Goal: Navigation & Orientation: Find specific page/section

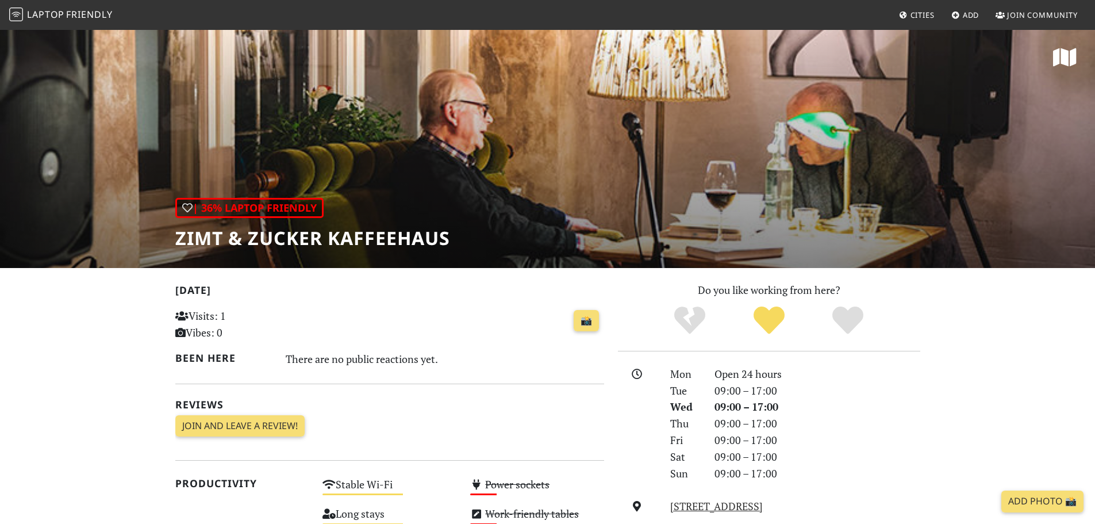
click at [62, 8] on span "Laptop" at bounding box center [45, 14] width 37 height 13
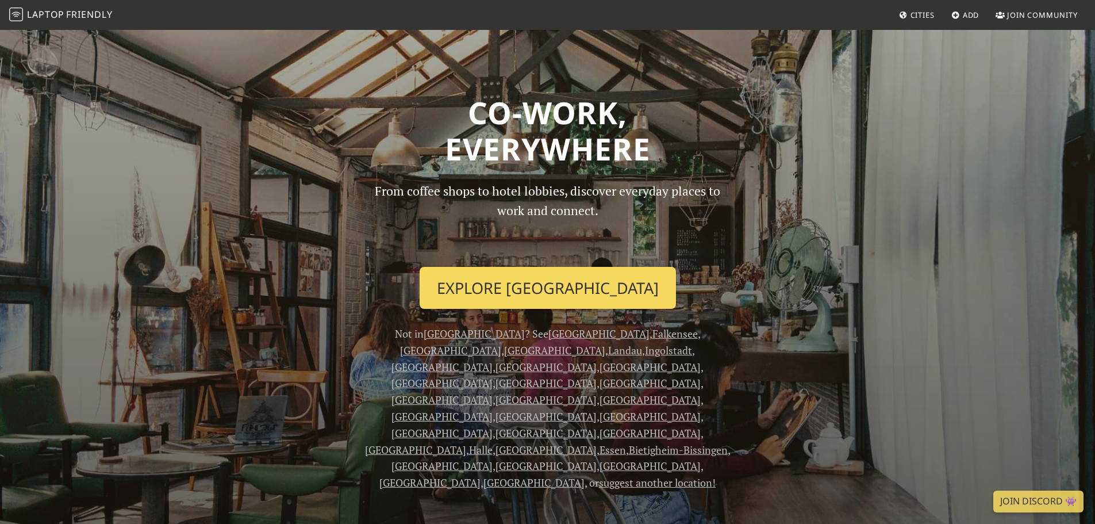
click at [534, 284] on link "Explore Berlin" at bounding box center [548, 288] width 256 height 43
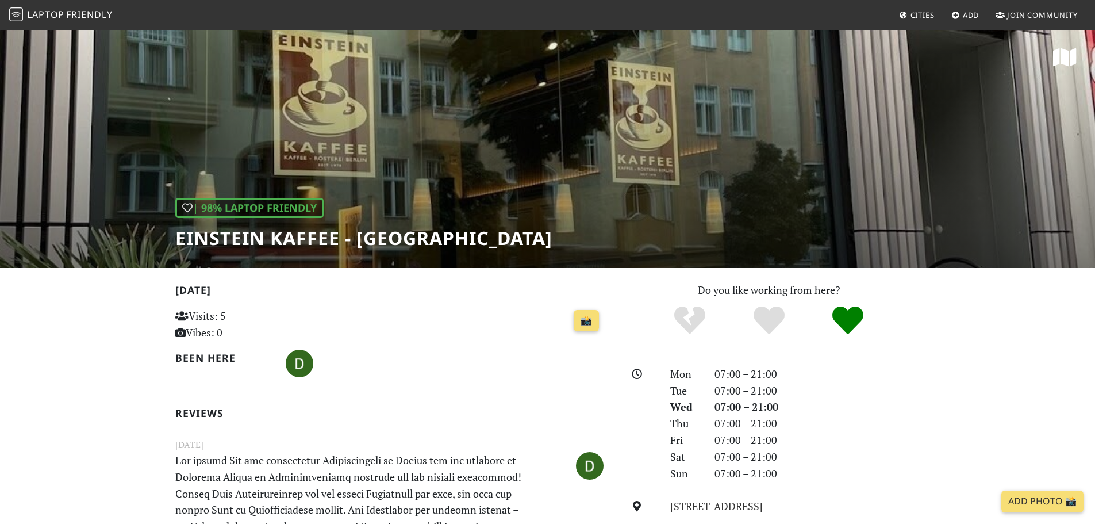
click at [417, 236] on h1 "Einstein Kaffee - Charlottenburg" at bounding box center [363, 238] width 377 height 22
click at [417, 236] on h1 "Einstein Kaffee - [GEOGRAPHIC_DATA]" at bounding box center [363, 238] width 377 height 22
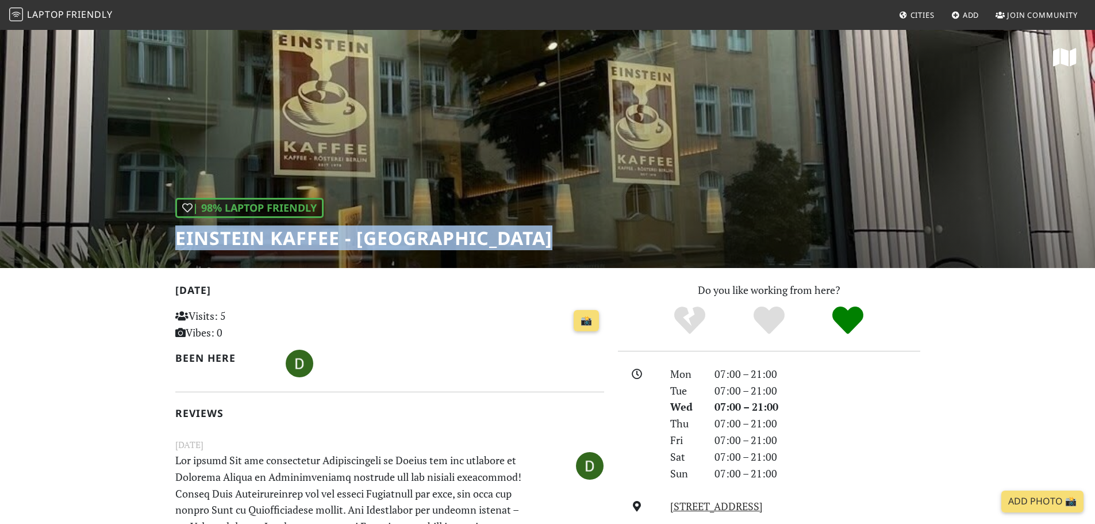
click at [417, 236] on h1 "Einstein Kaffee - [GEOGRAPHIC_DATA]" at bounding box center [363, 238] width 377 height 22
copy div "Einstein Kaffee - Charlottenburg"
